Goal: Obtain resource: Download file/media

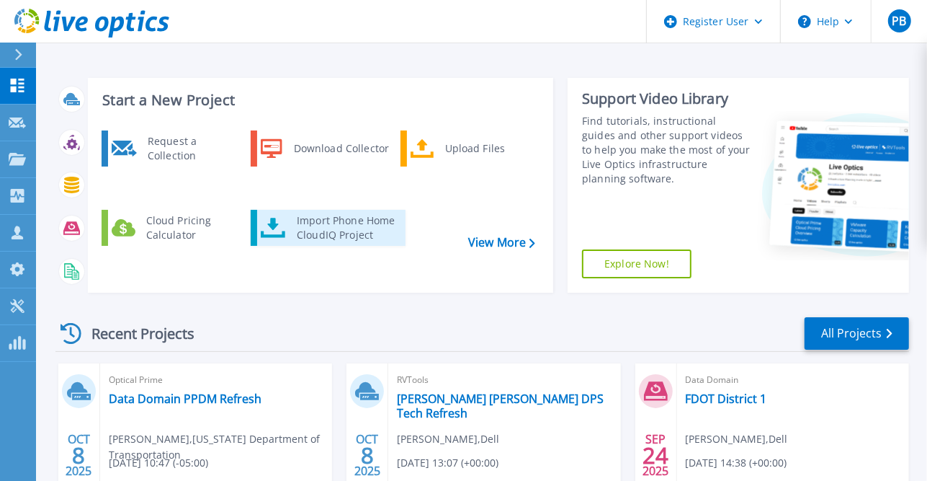
click at [348, 213] on div "Import Phone Home CloudIQ Project" at bounding box center [346, 227] width 112 height 29
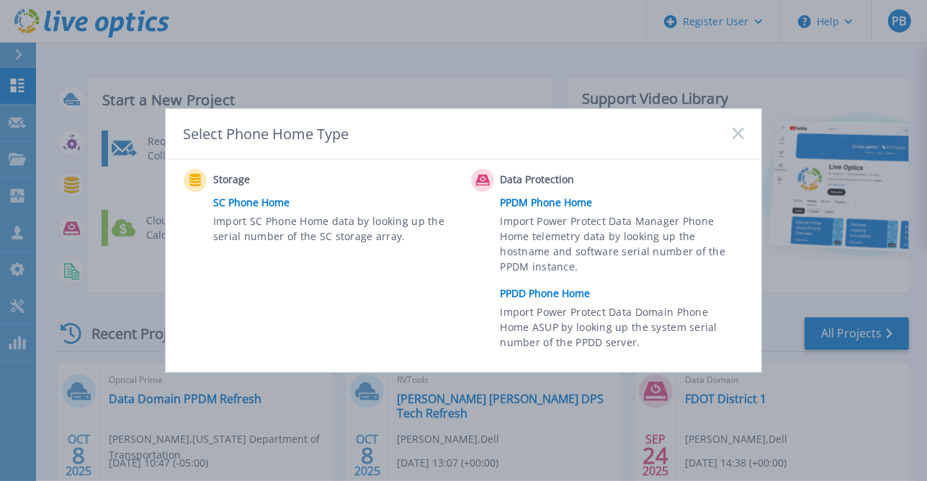
click at [538, 292] on link "PPDD Phone Home" at bounding box center [626, 293] width 251 height 22
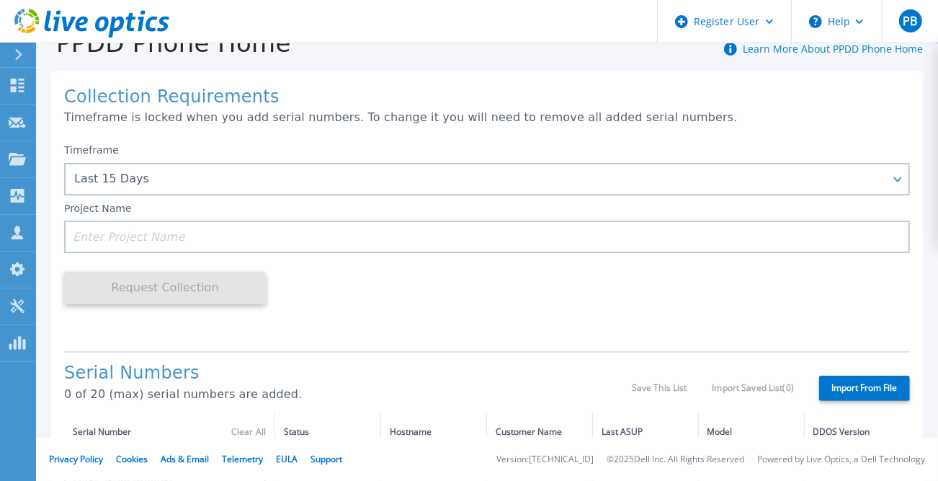
scroll to position [36, 0]
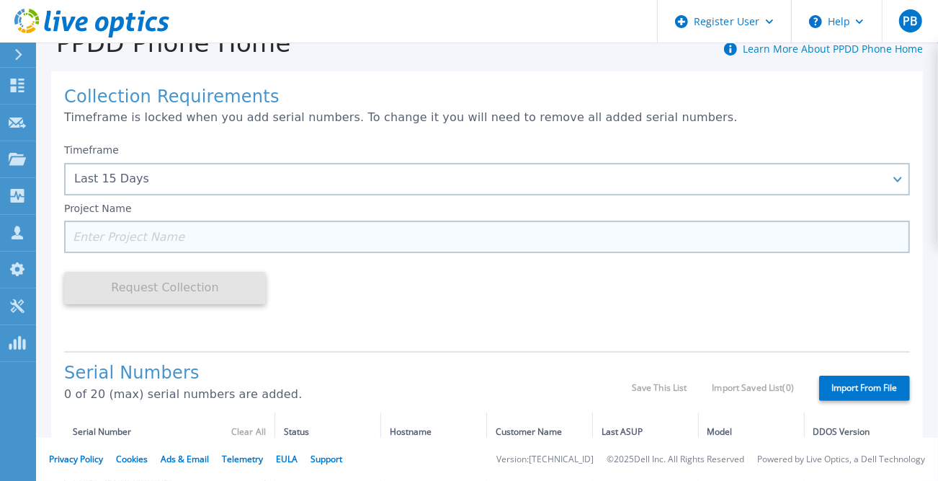
click at [355, 228] on input at bounding box center [487, 236] width 846 height 32
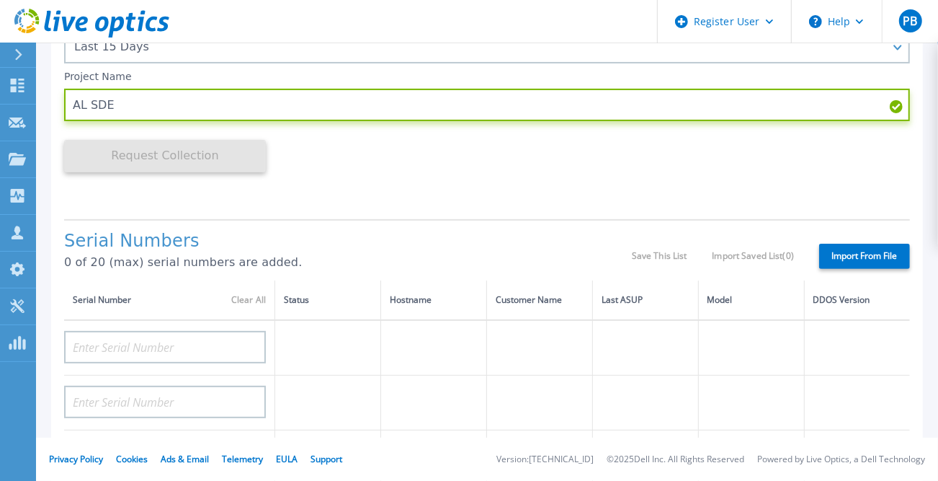
scroll to position [0, 0]
type input "AL SDE"
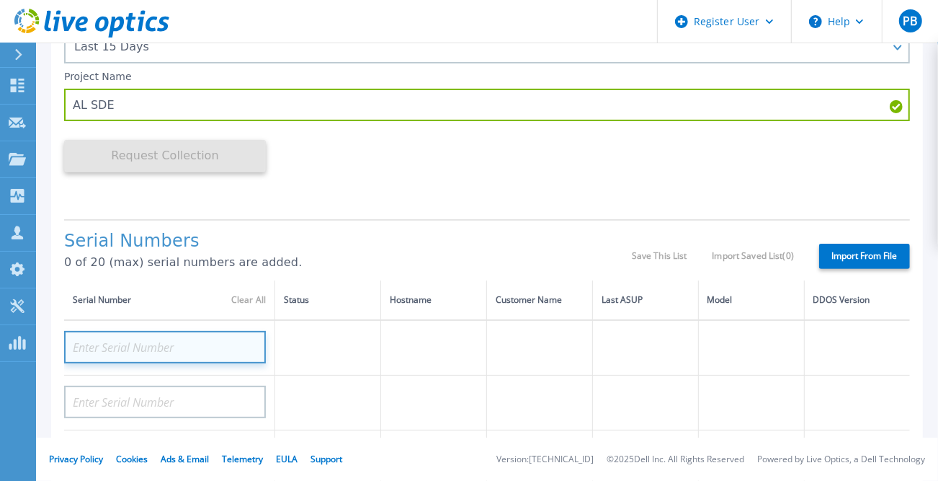
click at [195, 343] on input at bounding box center [165, 347] width 202 height 32
paste input "APM00184652113"
type input "APM00184652113"
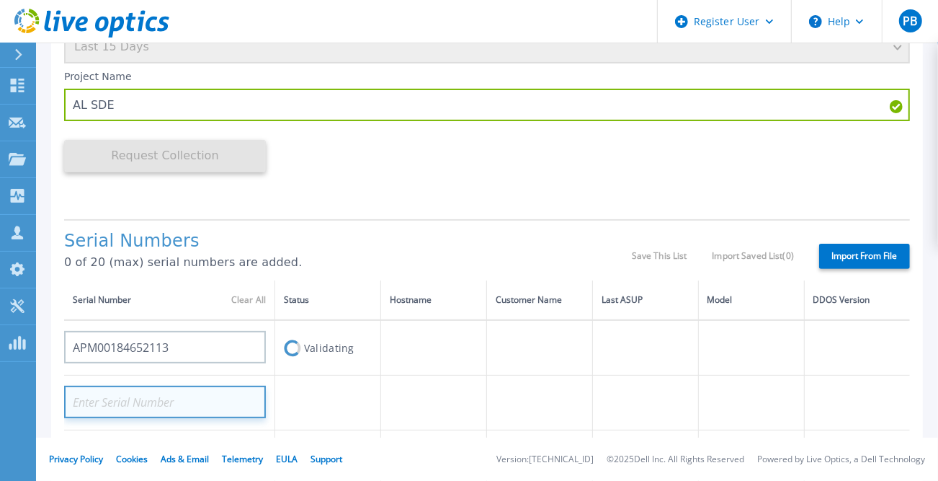
click at [213, 398] on input at bounding box center [165, 402] width 202 height 32
paste input "APM00184652113"
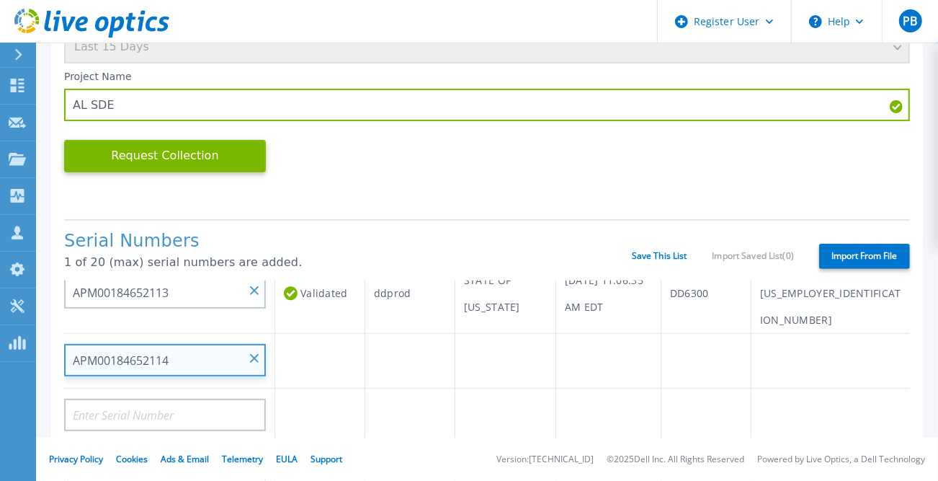
scroll to position [73, 0]
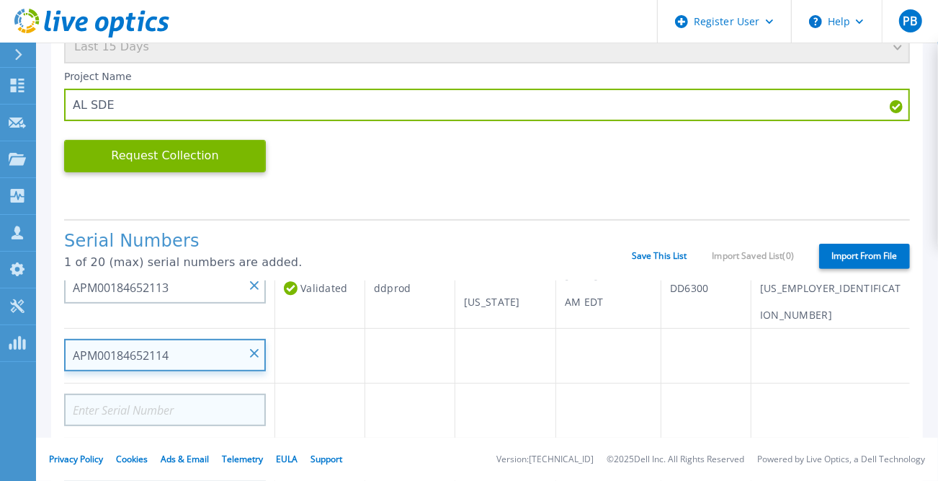
type input "APM00184652114"
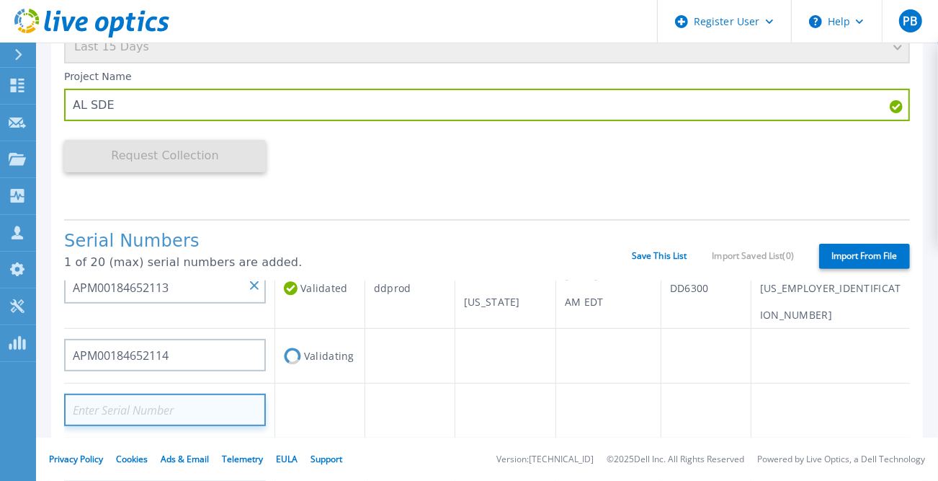
click at [215, 393] on input at bounding box center [165, 409] width 202 height 32
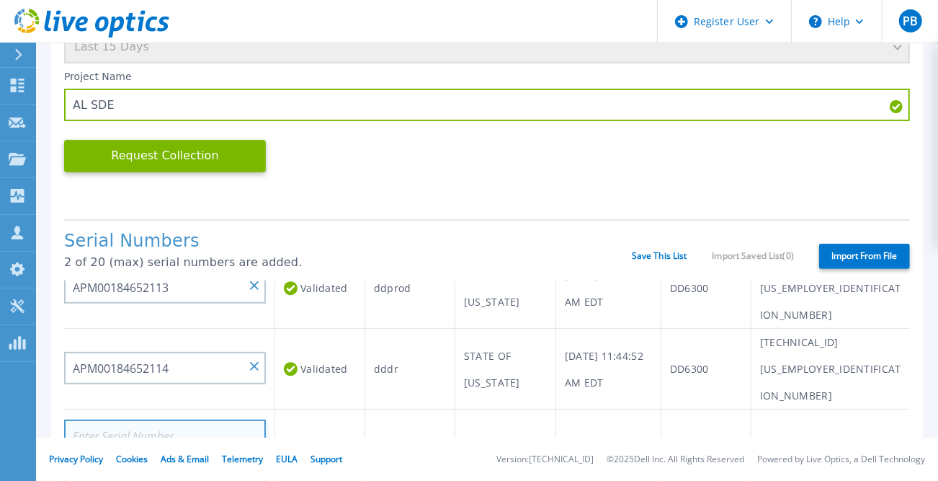
click at [200, 419] on input at bounding box center [165, 435] width 202 height 32
paste input "APM00184652114"
type input "A"
click at [226, 419] on input at bounding box center [165, 435] width 202 height 32
paste input "APM00212604571"
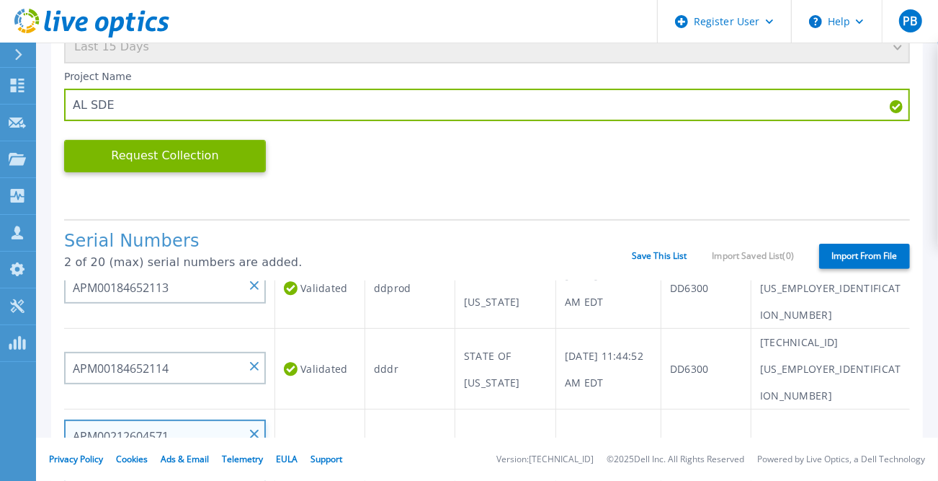
type input "APM00212604571"
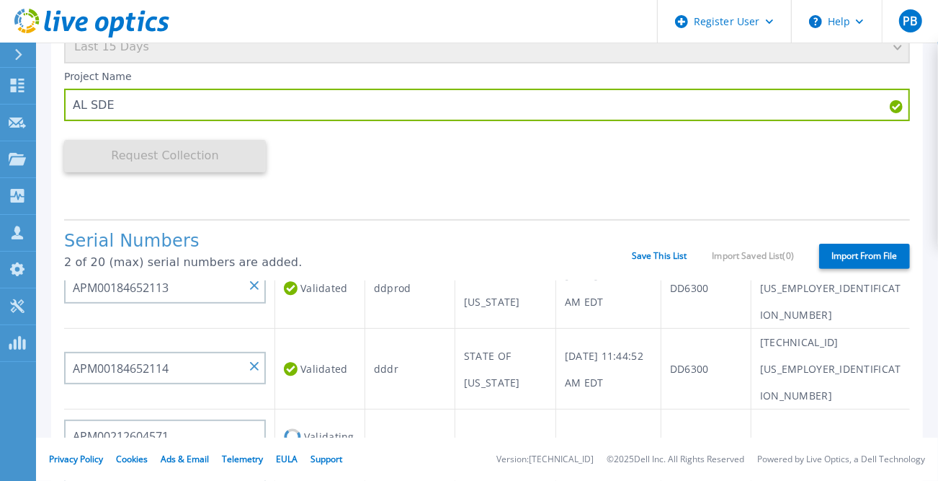
click at [319, 409] on td "Validating" at bounding box center [320, 436] width 90 height 55
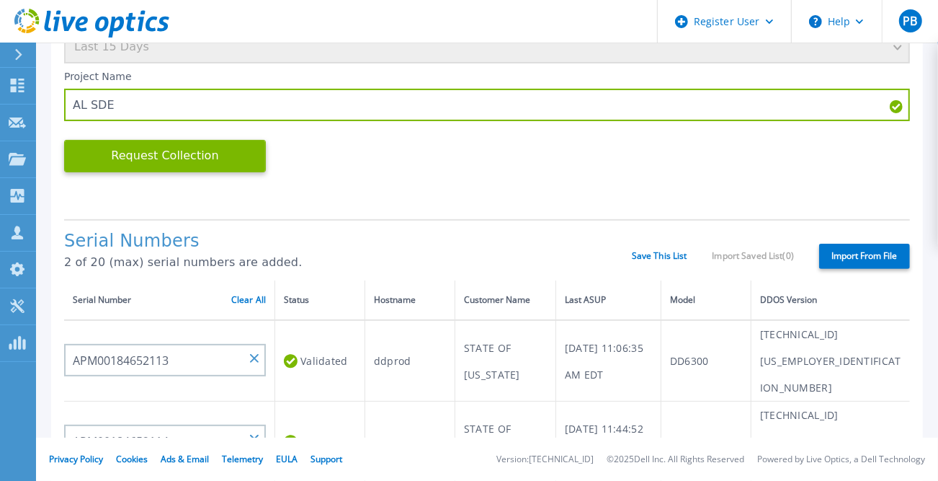
scroll to position [0, 0]
click at [188, 154] on button "Request Collection" at bounding box center [165, 156] width 202 height 32
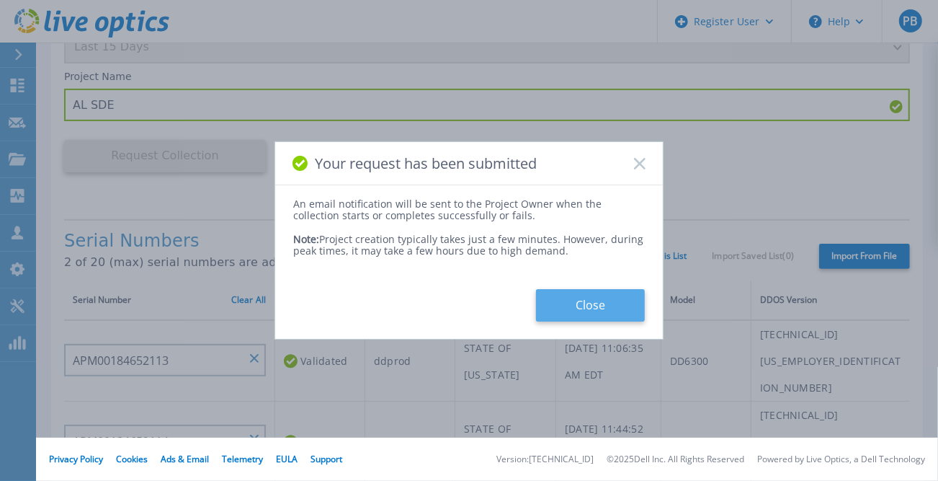
click at [609, 300] on button "Close" at bounding box center [590, 305] width 109 height 32
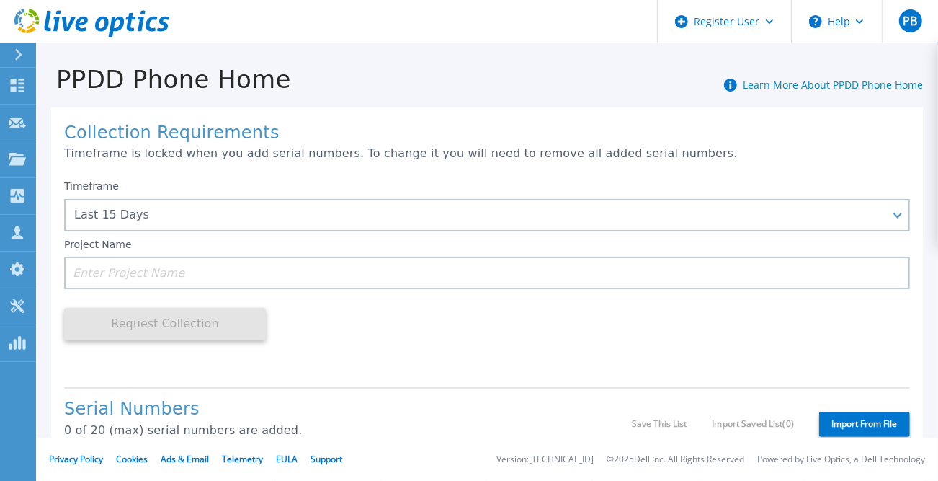
click at [20, 55] on icon at bounding box center [18, 55] width 7 height 12
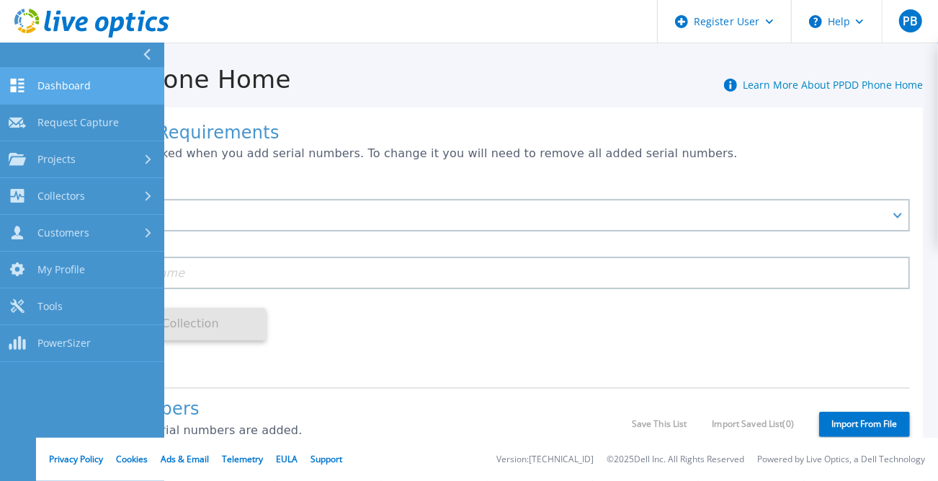
click at [37, 83] on link "Dashboard Dashboard" at bounding box center [82, 86] width 164 height 37
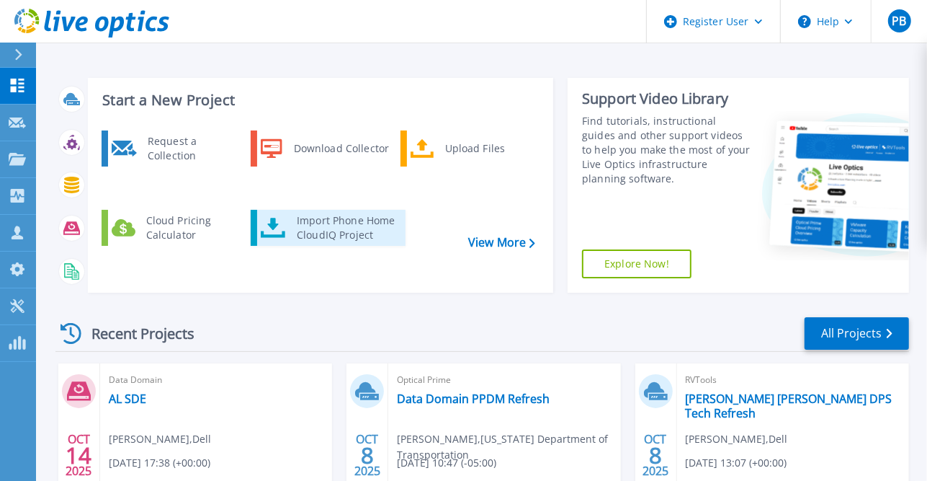
click at [318, 213] on div "Import Phone Home CloudIQ Project" at bounding box center [346, 227] width 112 height 29
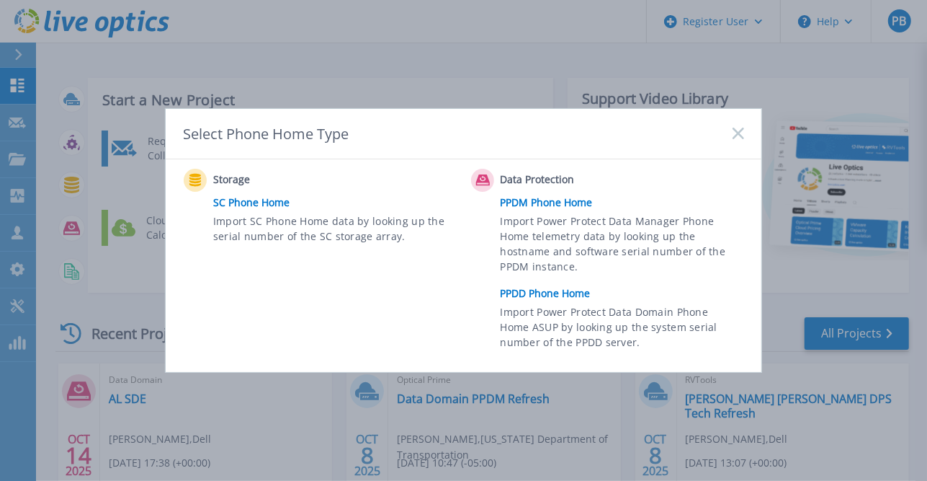
click at [528, 199] on link "PPDM Phone Home" at bounding box center [626, 203] width 251 height 22
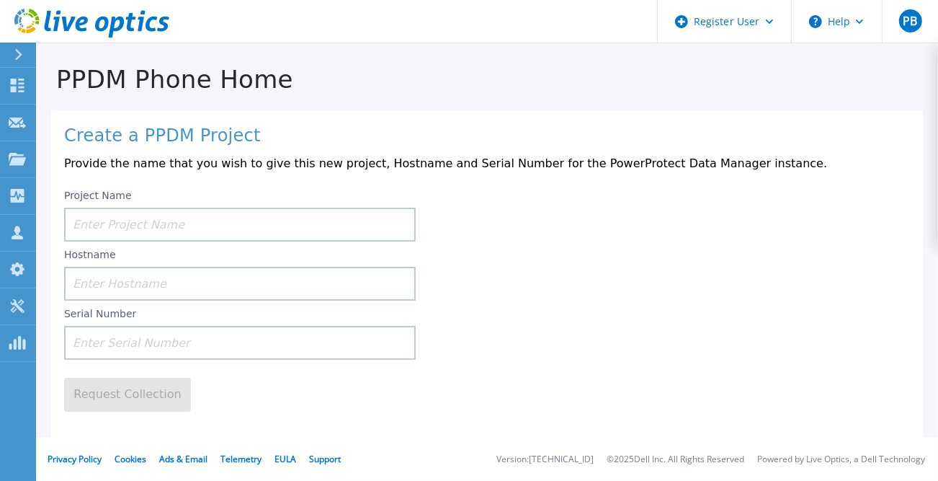
click at [283, 222] on input at bounding box center [240, 225] width 352 height 34
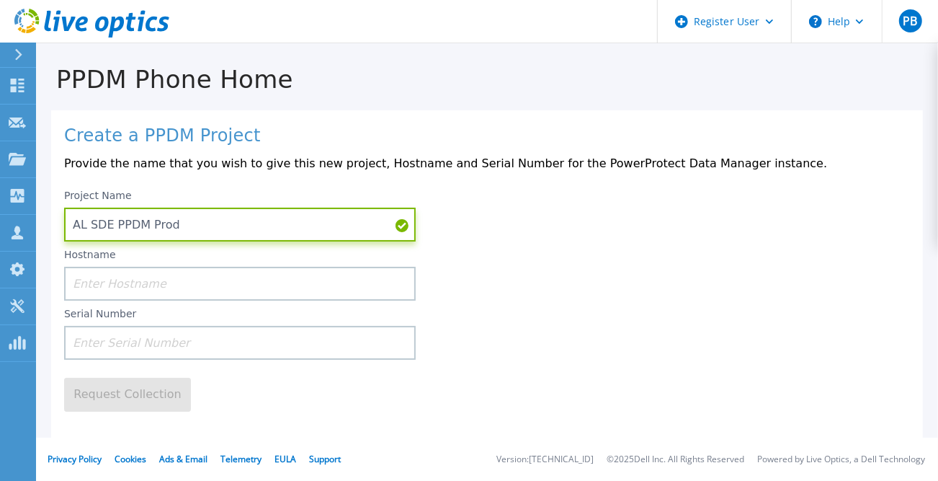
type input "AL SDE PPDM Prod"
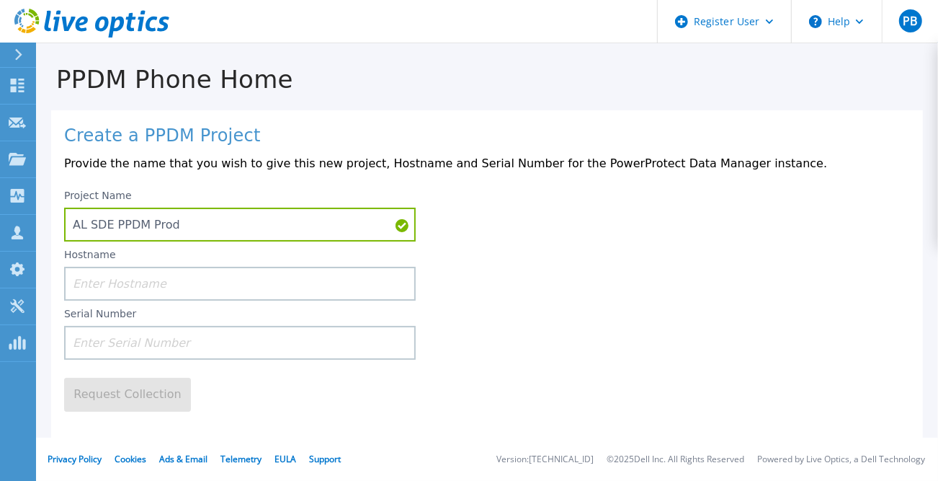
click at [294, 288] on input at bounding box center [240, 284] width 352 height 34
click at [241, 344] on input at bounding box center [240, 343] width 352 height 34
paste input "ELMPPD0925658T"
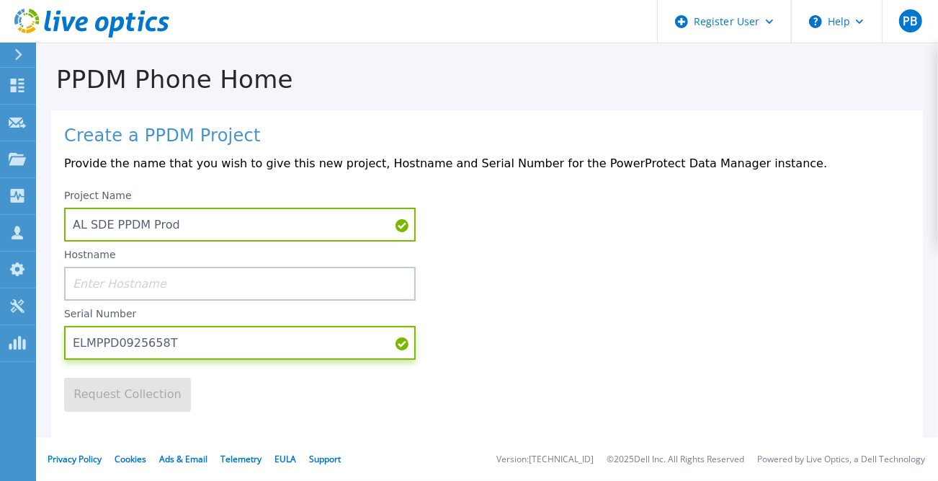
type input "ELMPPD0925658T"
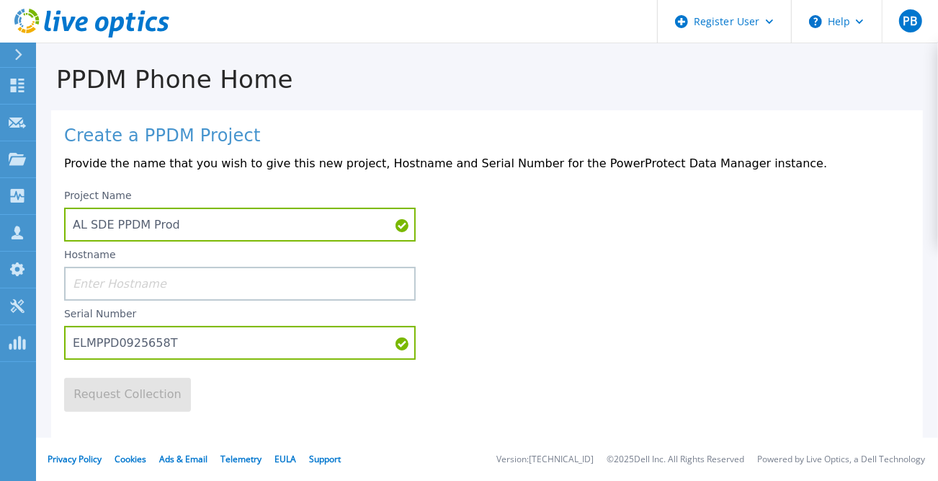
click at [468, 334] on div "Project Name AL SDE PPDM Prod Hostname Serial Number ELMPPD0925658T" at bounding box center [487, 270] width 846 height 177
click at [243, 280] on input at bounding box center [240, 284] width 352 height 34
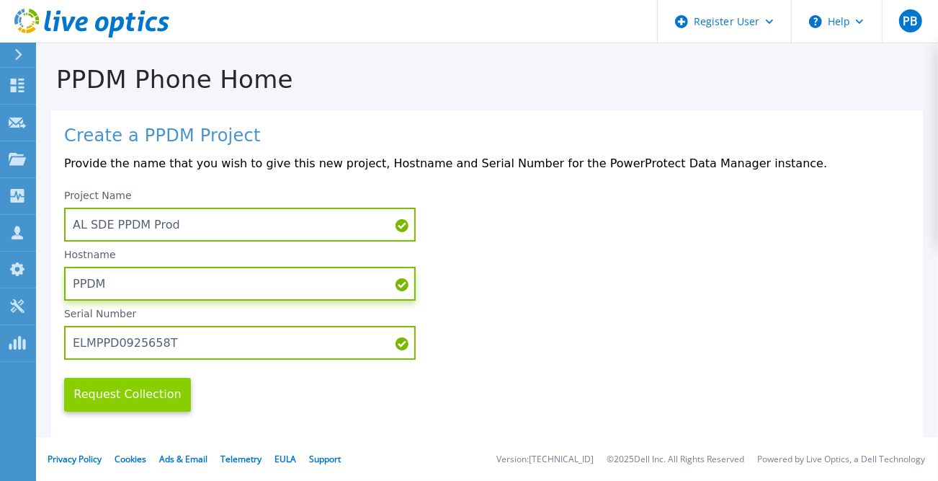
type input "PPDM"
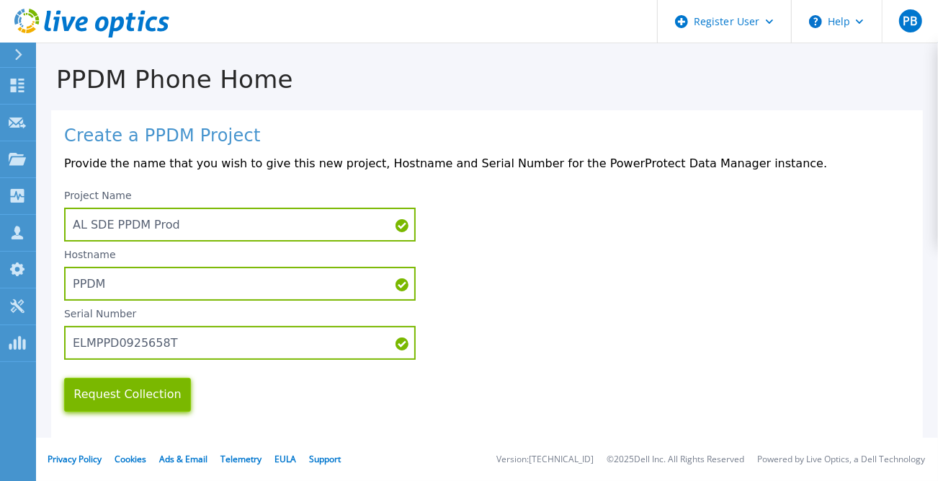
click at [133, 401] on button "Request Collection" at bounding box center [127, 395] width 127 height 34
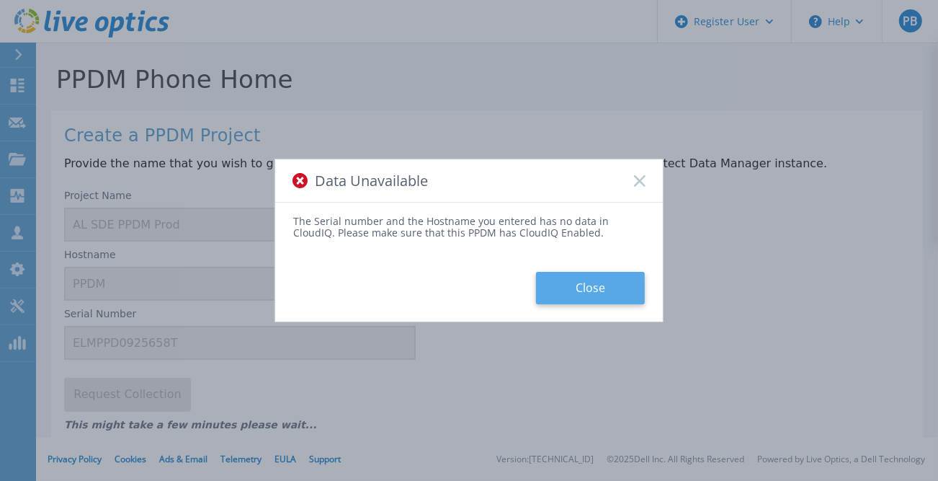
click at [594, 288] on button "Close" at bounding box center [590, 288] width 109 height 32
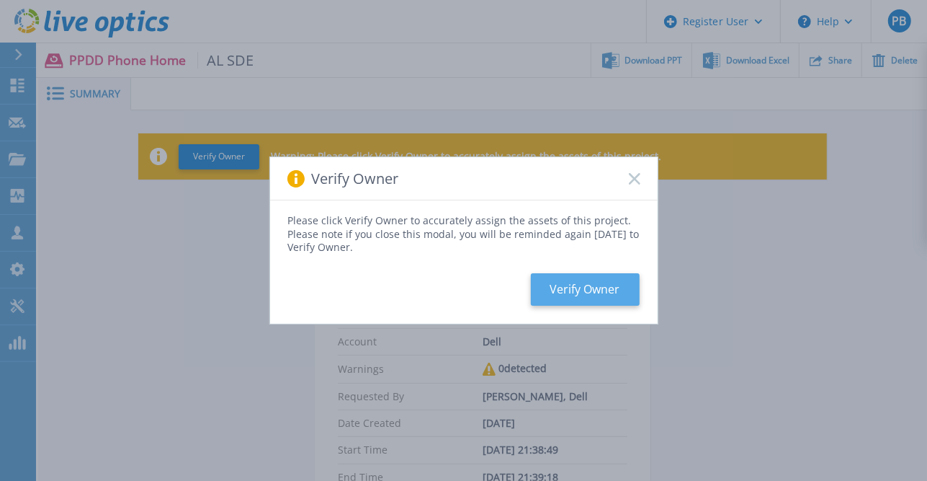
click at [591, 280] on button "Verify Owner" at bounding box center [585, 289] width 109 height 32
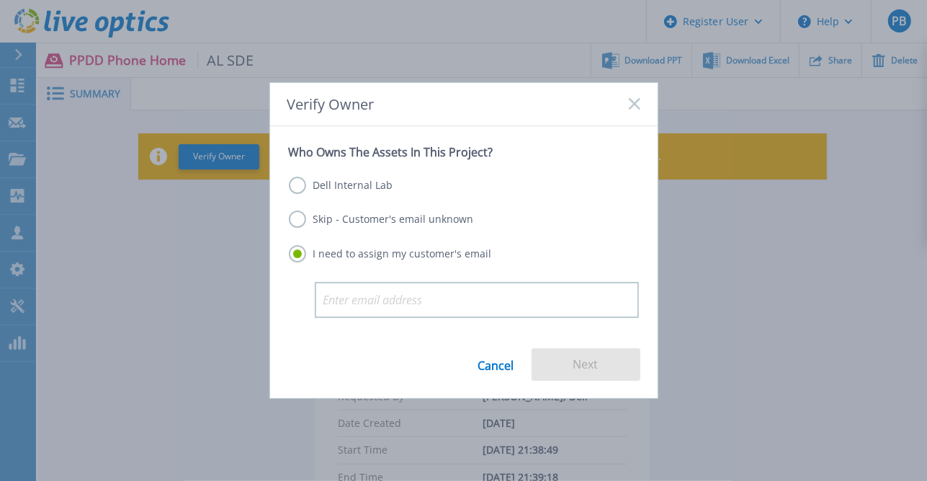
click at [322, 186] on label "Dell Internal Lab" at bounding box center [341, 185] width 104 height 17
click at [0, 0] on input "Dell Internal Lab" at bounding box center [0, 0] width 0 height 0
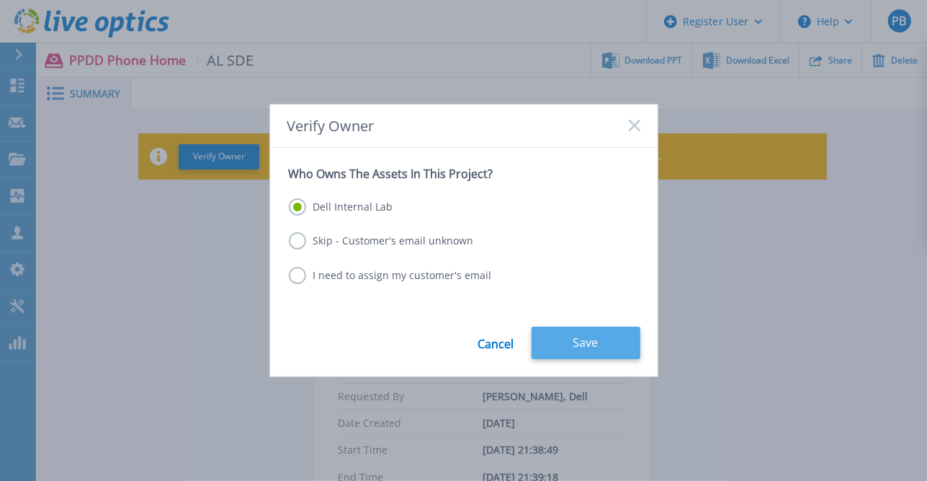
click at [590, 341] on button "Save" at bounding box center [586, 342] width 109 height 32
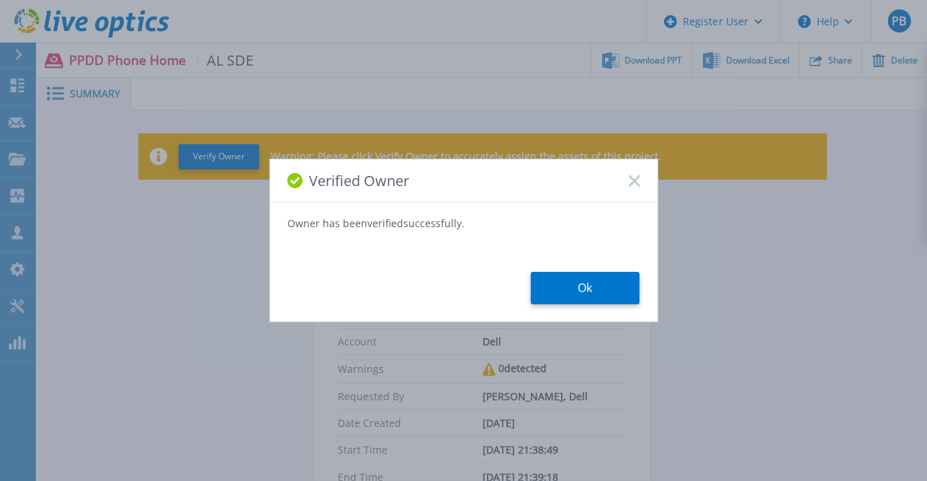
click at [628, 307] on div "Verified Owner Owner has been verified successfully. Ok" at bounding box center [463, 241] width 389 height 164
click at [602, 292] on button "Ok" at bounding box center [585, 288] width 109 height 32
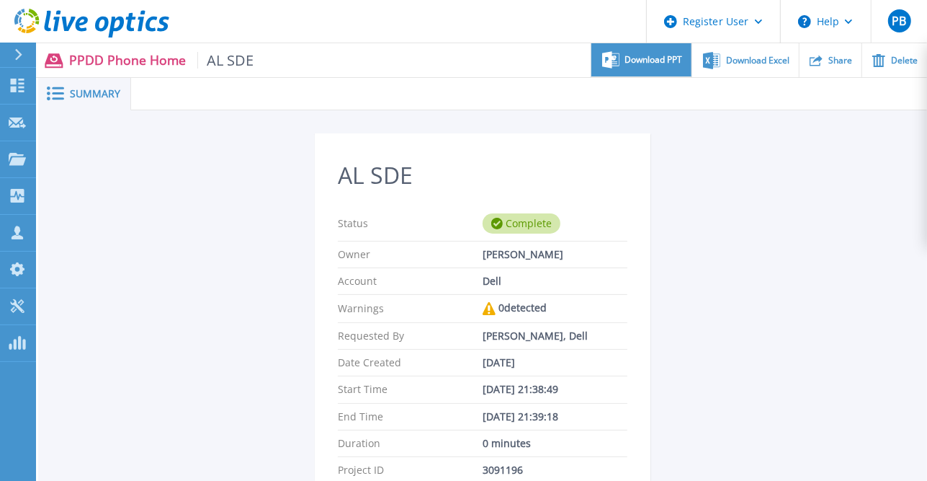
click at [643, 59] on span "Download PPT" at bounding box center [654, 59] width 58 height 9
click at [772, 133] on div "AL SDE Status Complete Owner [PERSON_NAME] Account Dell Warnings 0 detected Req…" at bounding box center [482, 419] width 689 height 572
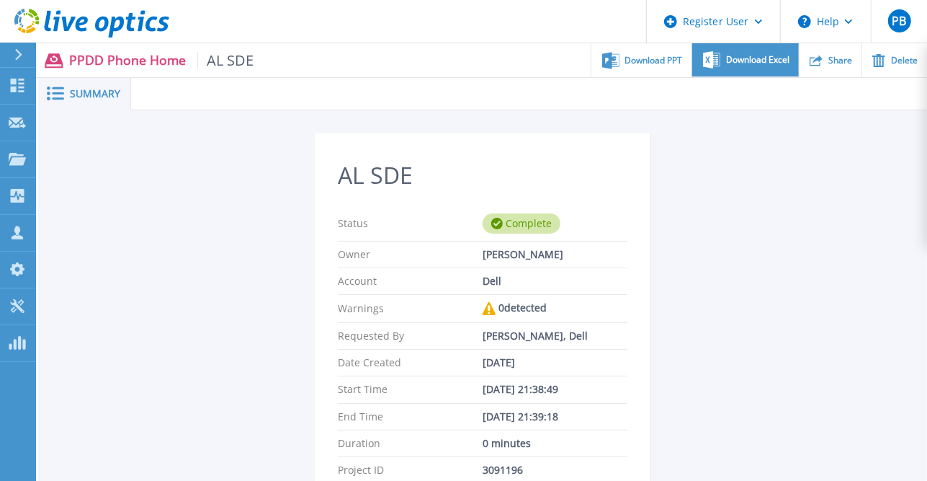
click at [770, 59] on span "Download Excel" at bounding box center [757, 59] width 63 height 9
click at [741, 236] on div "AL SDE Status Complete Owner [PERSON_NAME] Account Dell Warnings 0 detected Req…" at bounding box center [482, 419] width 689 height 572
